Goal: Task Accomplishment & Management: Manage account settings

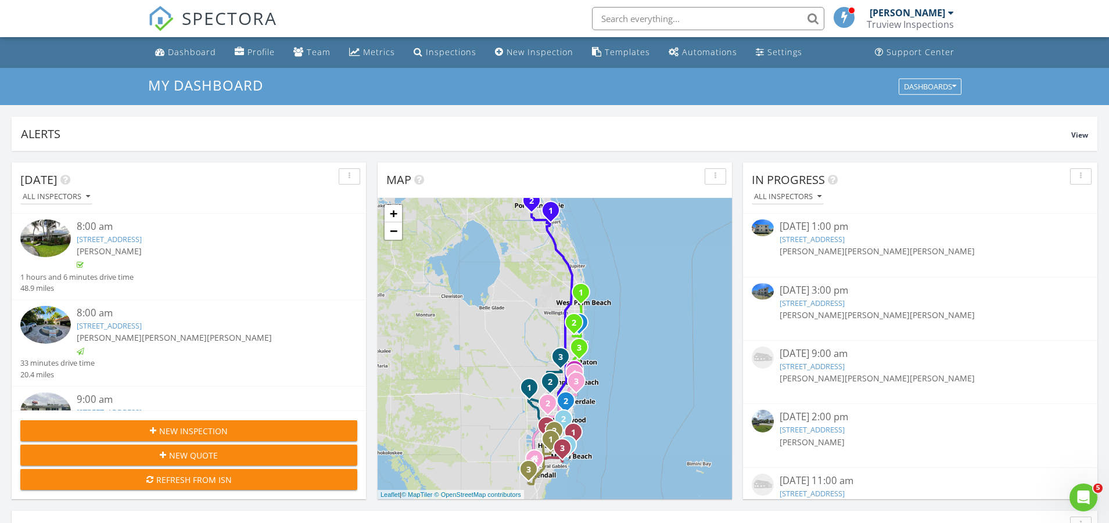
scroll to position [1058, 1109]
click at [663, 22] on input "text" at bounding box center [708, 18] width 232 height 23
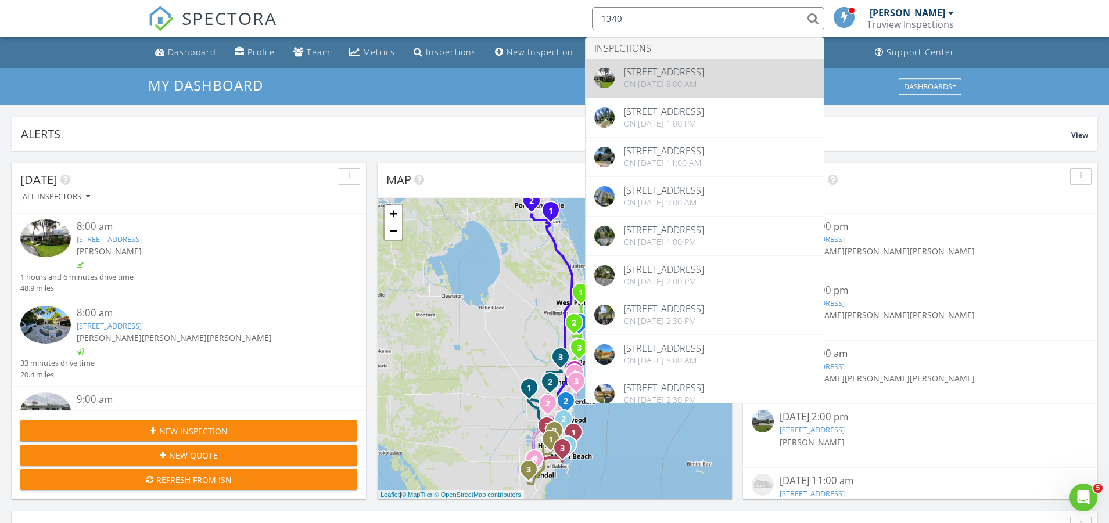
type input "1340"
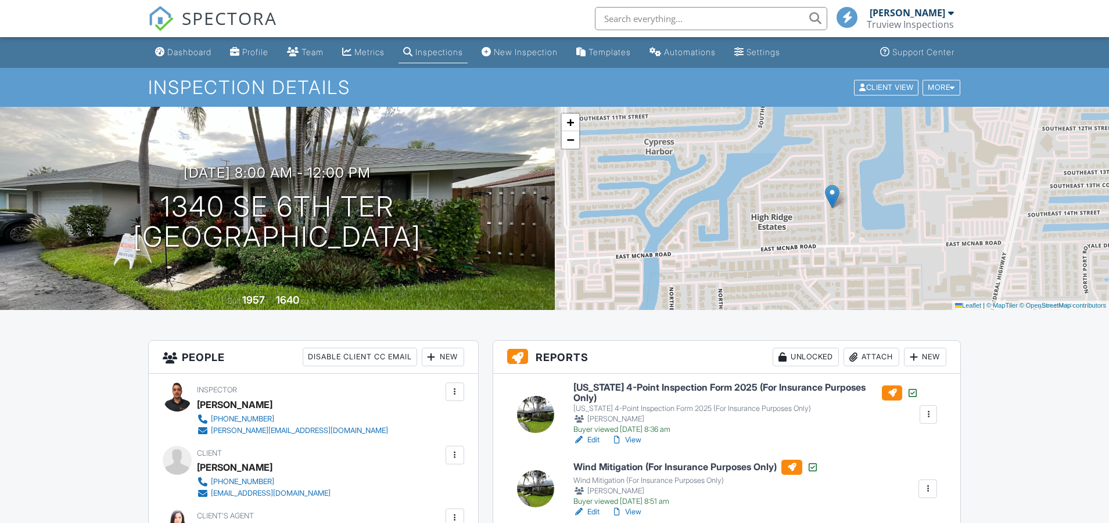
scroll to position [256, 0]
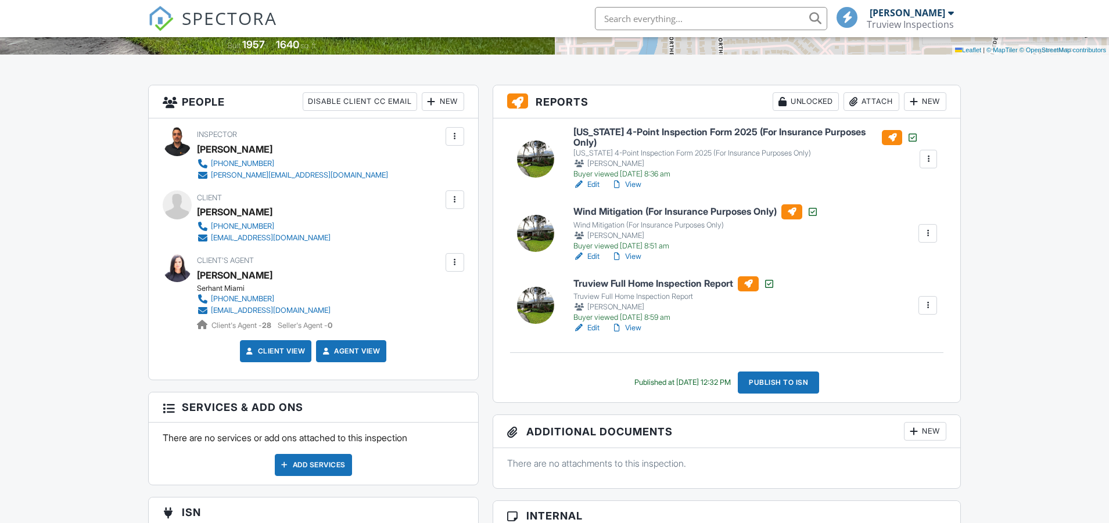
click at [866, 99] on div "Attach" at bounding box center [871, 101] width 56 height 19
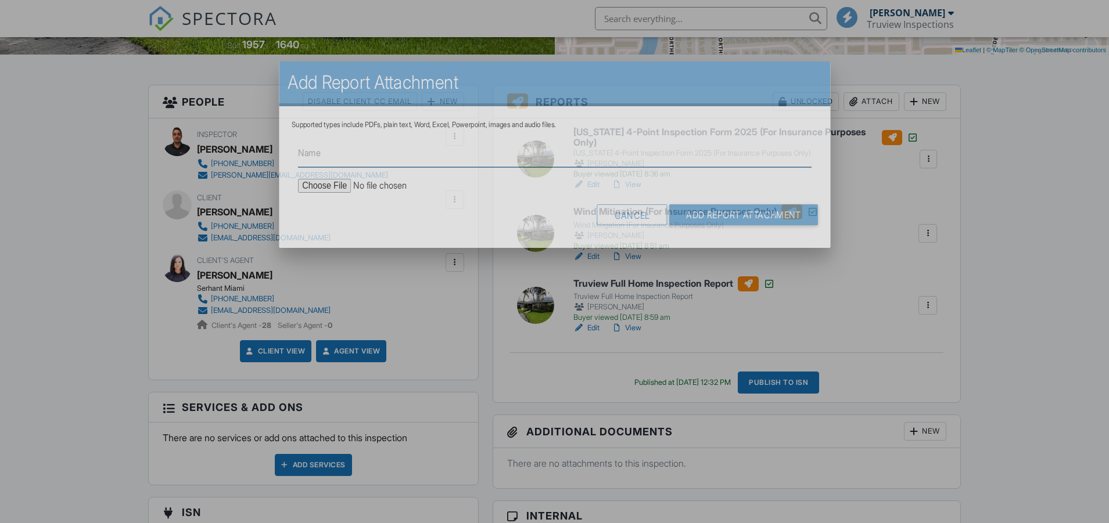
click at [318, 149] on input "Name" at bounding box center [553, 153] width 513 height 28
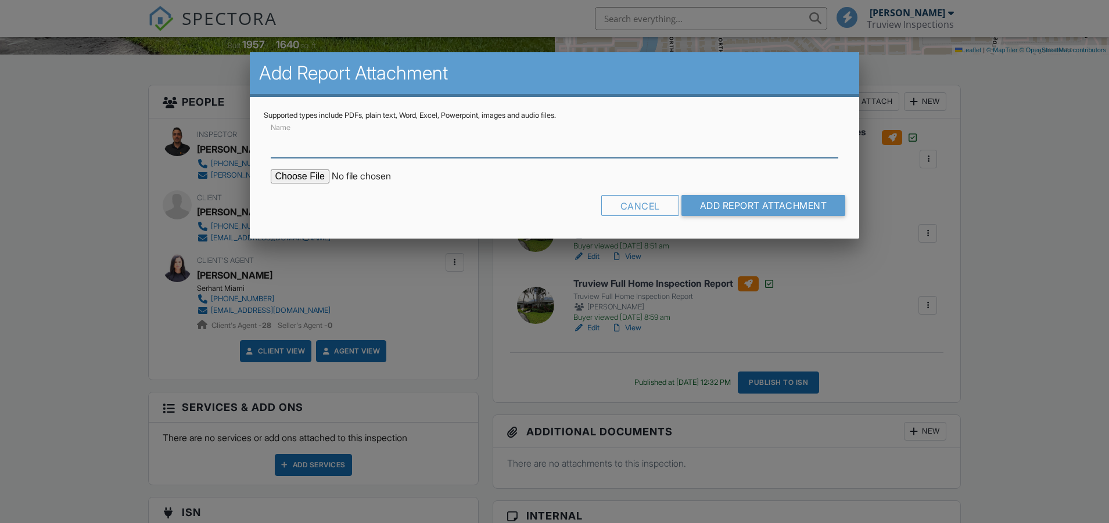
click at [303, 151] on input "Name" at bounding box center [555, 144] width 568 height 28
type input "Mold Report"
click at [307, 178] on input "file" at bounding box center [369, 177] width 197 height 14
type input "C:\fakepath\MoldReport_53030762_ForPrint.pdf"
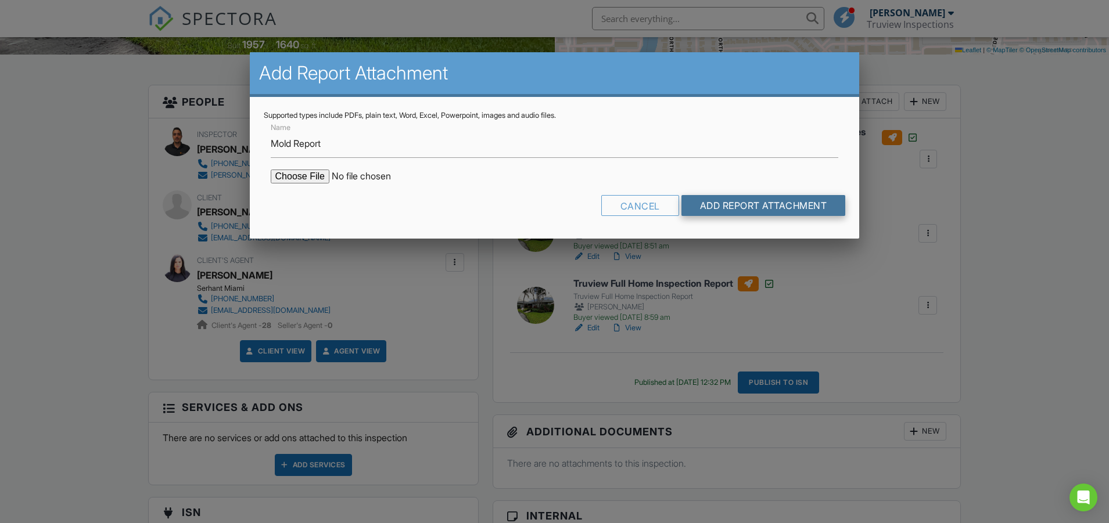
click at [712, 204] on input "Add Report Attachment" at bounding box center [763, 205] width 164 height 21
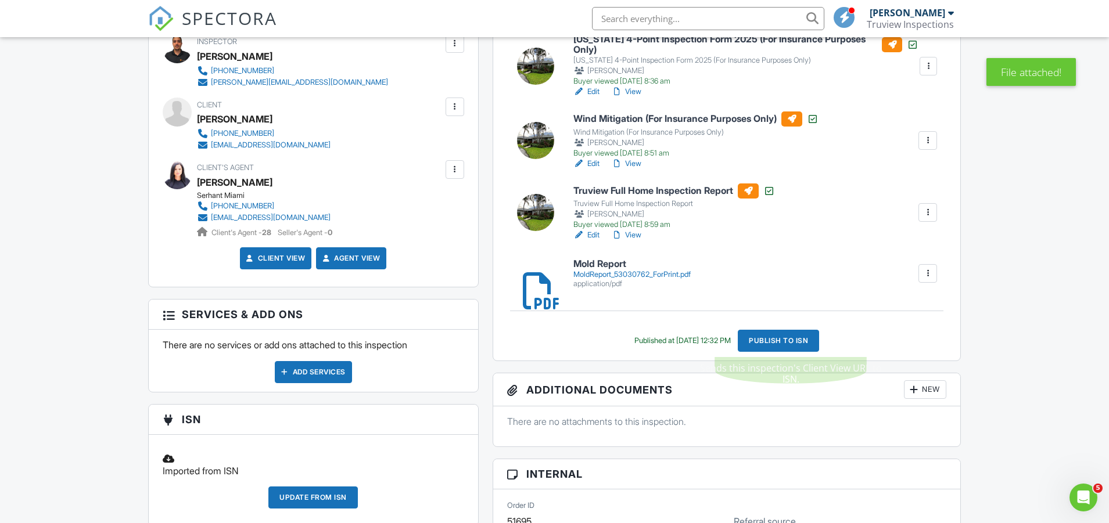
click at [791, 343] on div "Publish to ISN" at bounding box center [778, 341] width 81 height 22
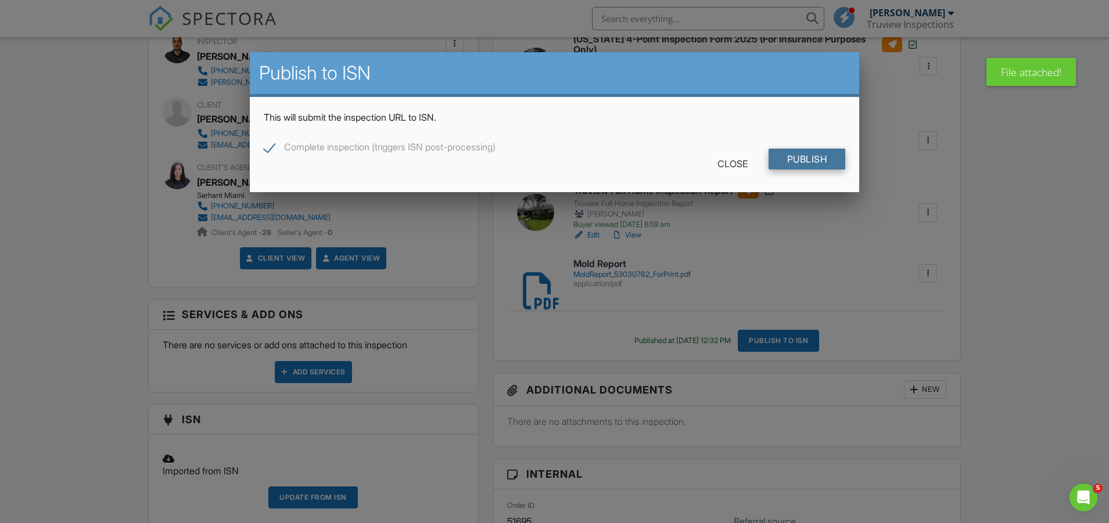
click at [802, 155] on input "Publish" at bounding box center [807, 159] width 77 height 21
